Goal: Task Accomplishment & Management: Use online tool/utility

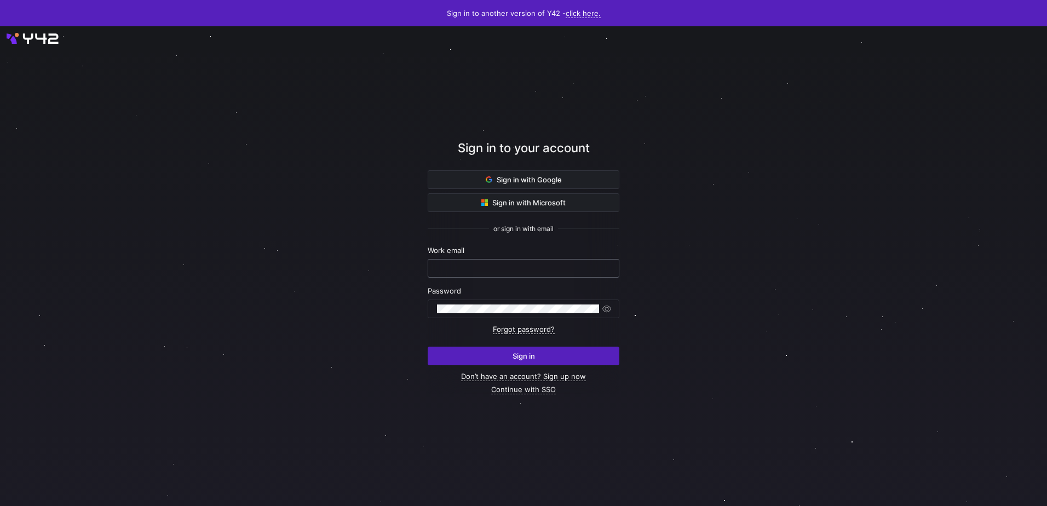
click at [473, 275] on div at bounding box center [523, 269] width 173 height 18
click at [475, 273] on div at bounding box center [523, 269] width 173 height 18
click at [476, 268] on input "text" at bounding box center [523, 268] width 173 height 9
type input "e.sharifisamani@krueger-dirndl.de"
click at [502, 303] on div at bounding box center [518, 309] width 162 height 18
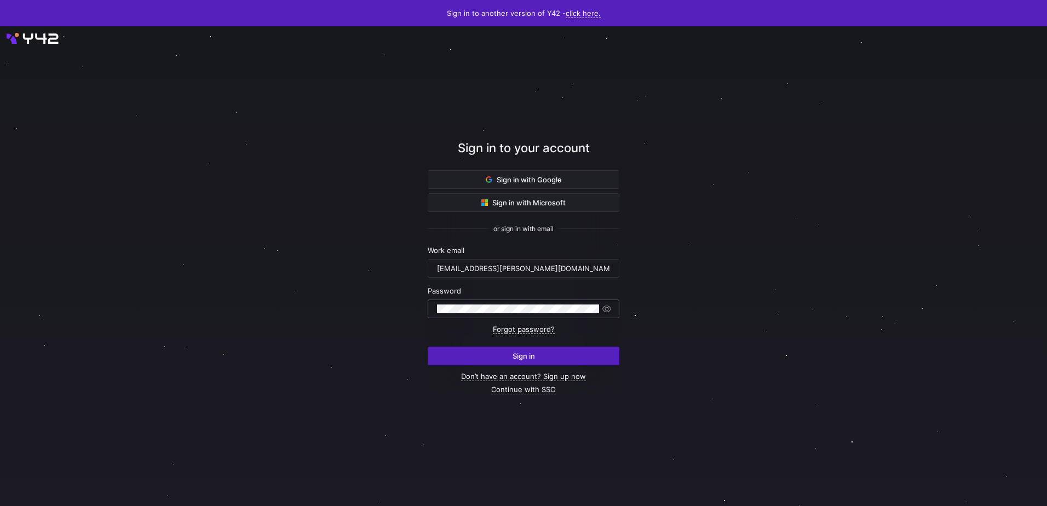
click at [428, 347] on button "Sign in" at bounding box center [524, 356] width 192 height 19
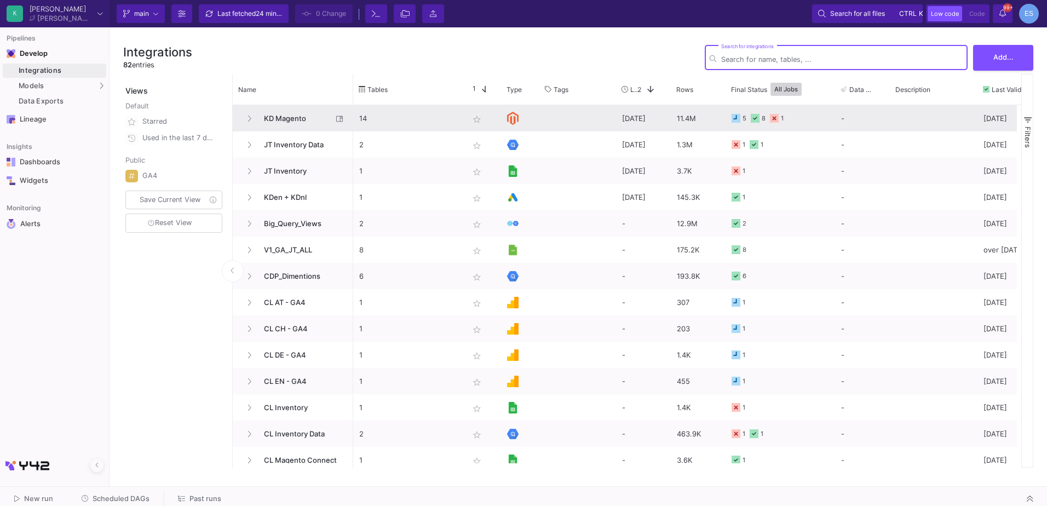
click at [297, 121] on span "KD Magento" at bounding box center [294, 119] width 75 height 26
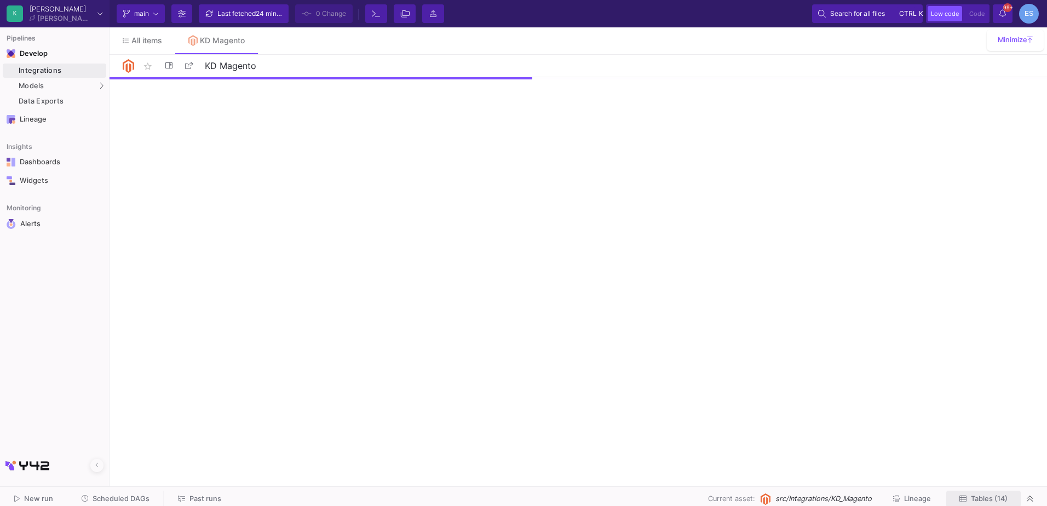
click at [975, 495] on span "Tables (14)" at bounding box center [989, 499] width 37 height 8
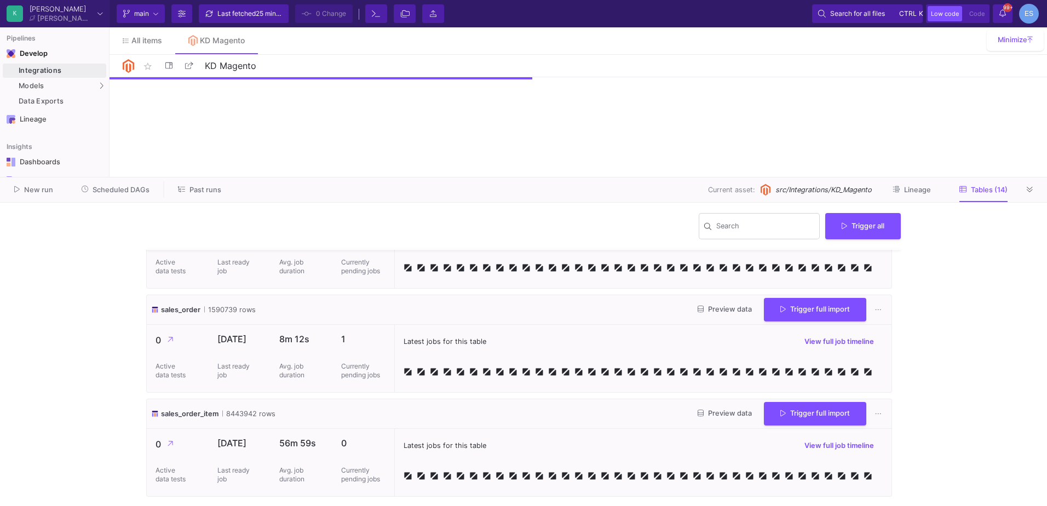
scroll to position [1214, 0]
click at [717, 409] on span "Preview data" at bounding box center [725, 413] width 54 height 8
